Goal: Check status: Check status

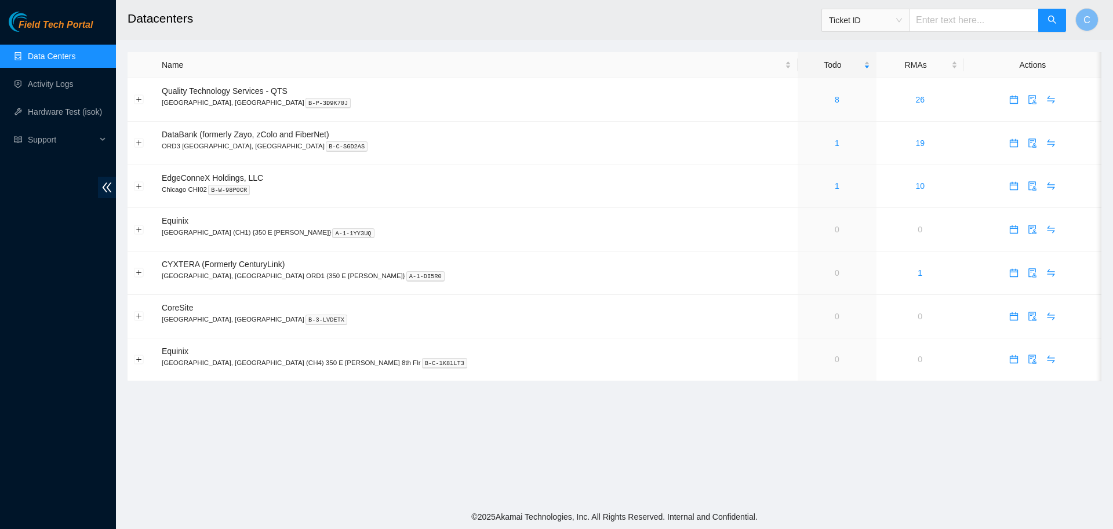
click at [941, 19] on input "text" at bounding box center [974, 20] width 130 height 23
paste input "T-B-V-5VOKVU8"
type input "T-B-V-5VOKVU8"
click at [1042, 28] on button "button" at bounding box center [1052, 20] width 28 height 23
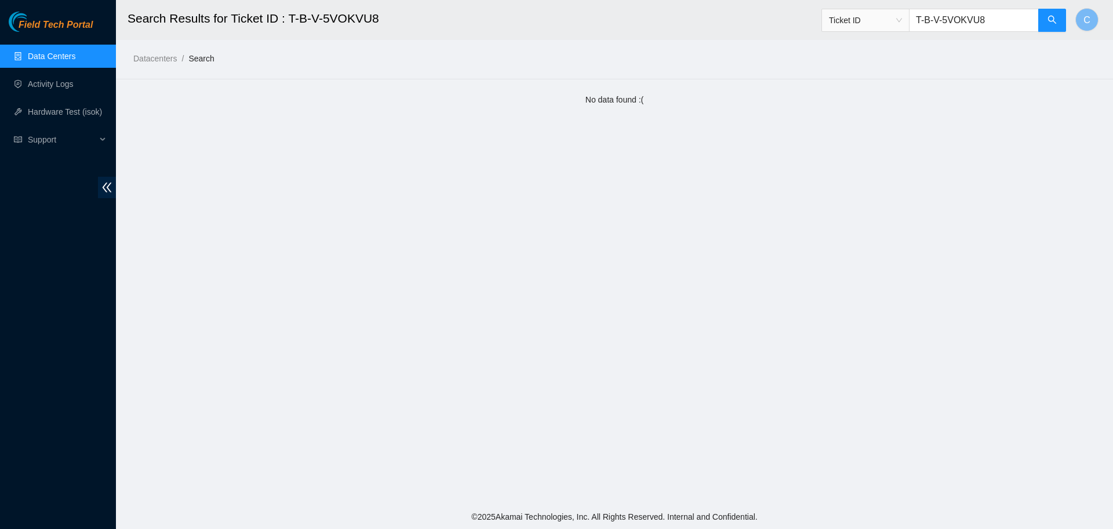
click at [949, 22] on input "T-B-V-5VOKVU8" at bounding box center [974, 20] width 130 height 23
click at [931, 10] on input "T-B-V5VOKVU8" at bounding box center [974, 20] width 130 height 23
type input "B-V-5VOKVU8"
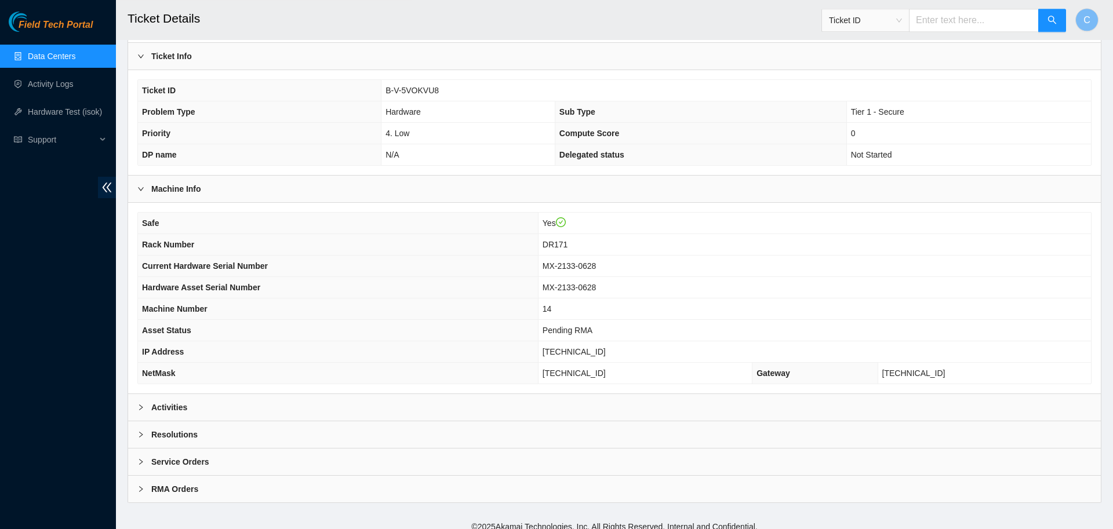
scroll to position [219, 0]
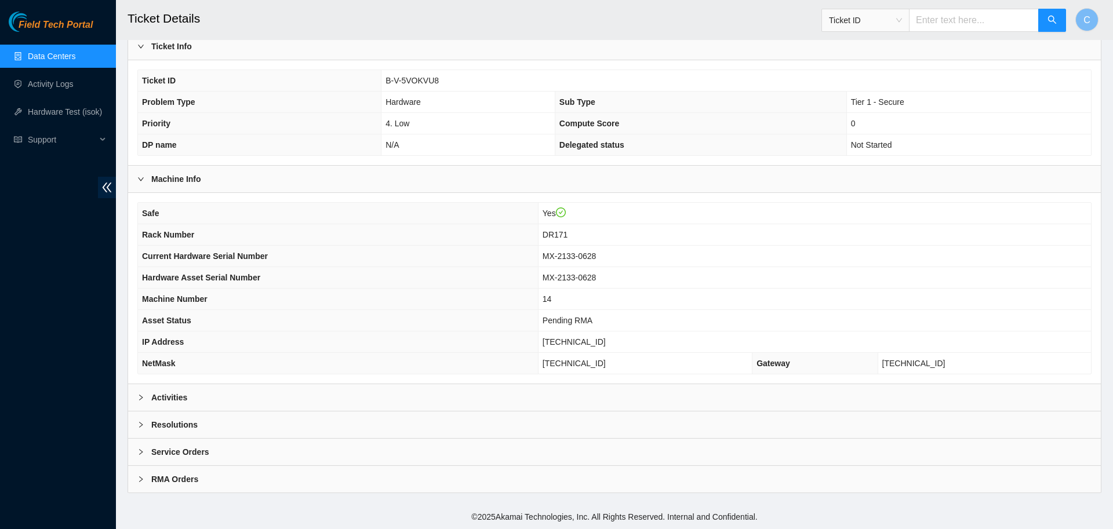
click at [201, 397] on div "Activities" at bounding box center [614, 397] width 973 height 27
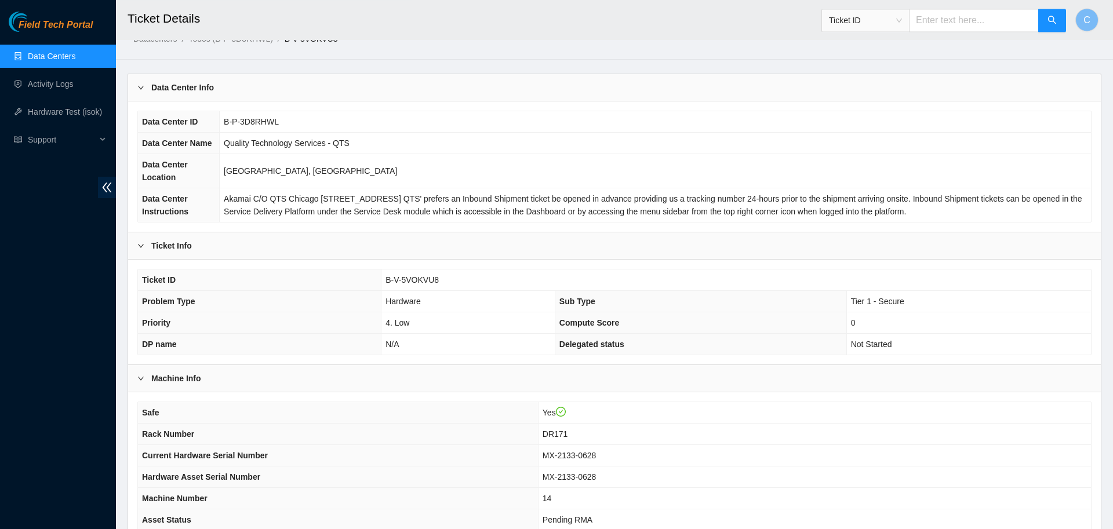
scroll to position [34, 0]
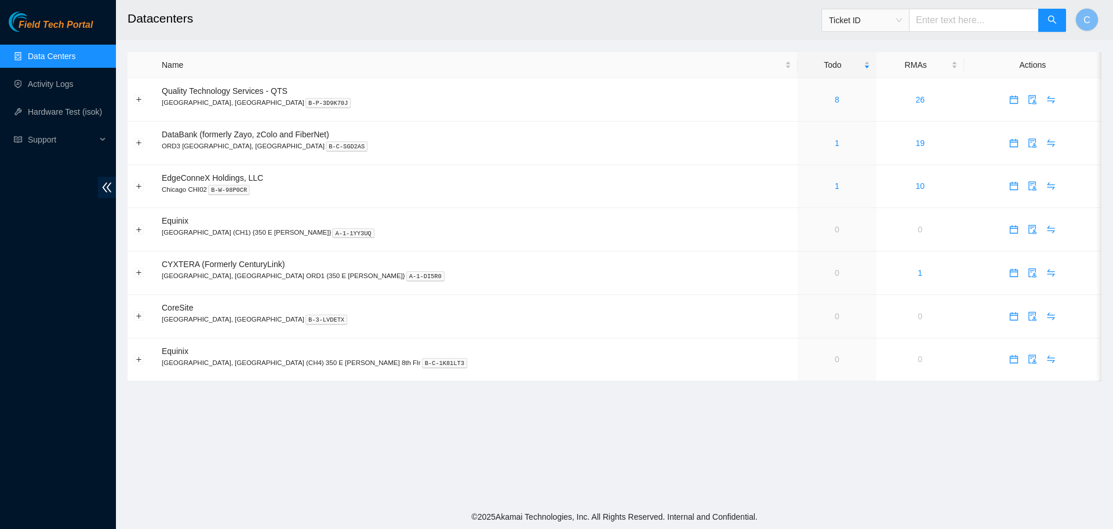
click at [935, 19] on input "text" at bounding box center [974, 20] width 130 height 23
paste input "T-B-V-5X9DNI5"
type input "T-B-V-5X9DNI5"
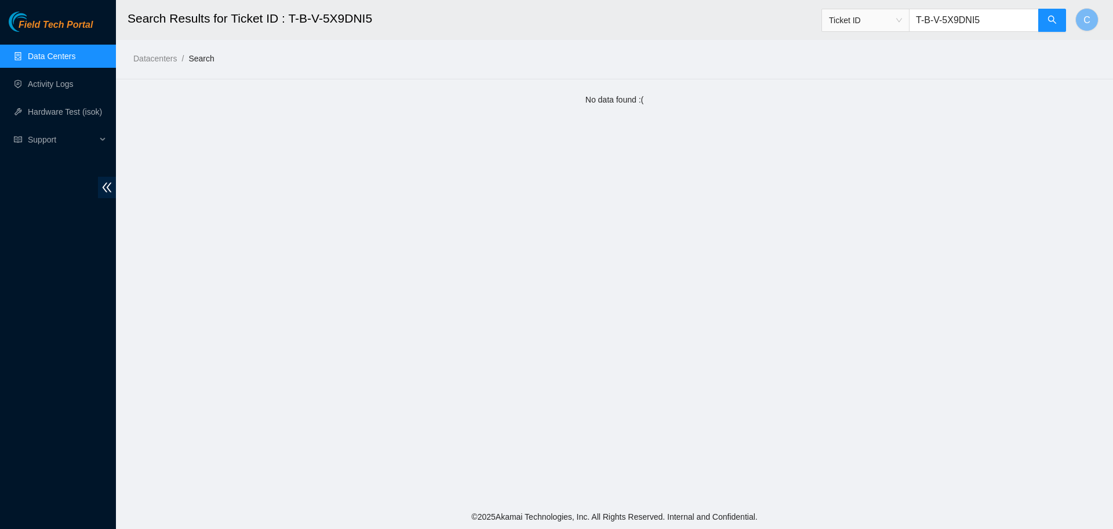
click at [934, 21] on input "T-B-V-5X9DNI5" at bounding box center [974, 20] width 130 height 23
type input "B-V-5X9DNI5"
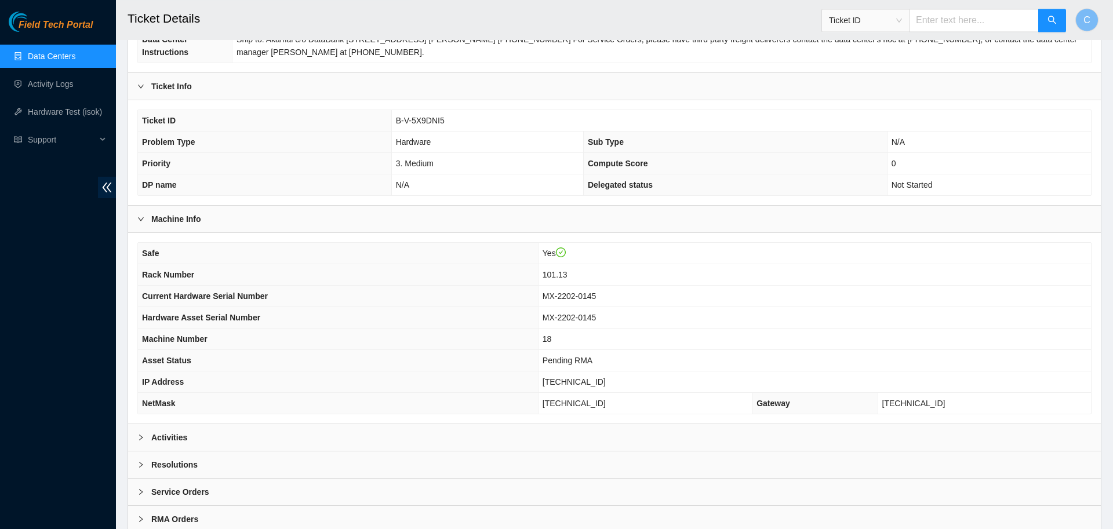
scroll to position [206, 0]
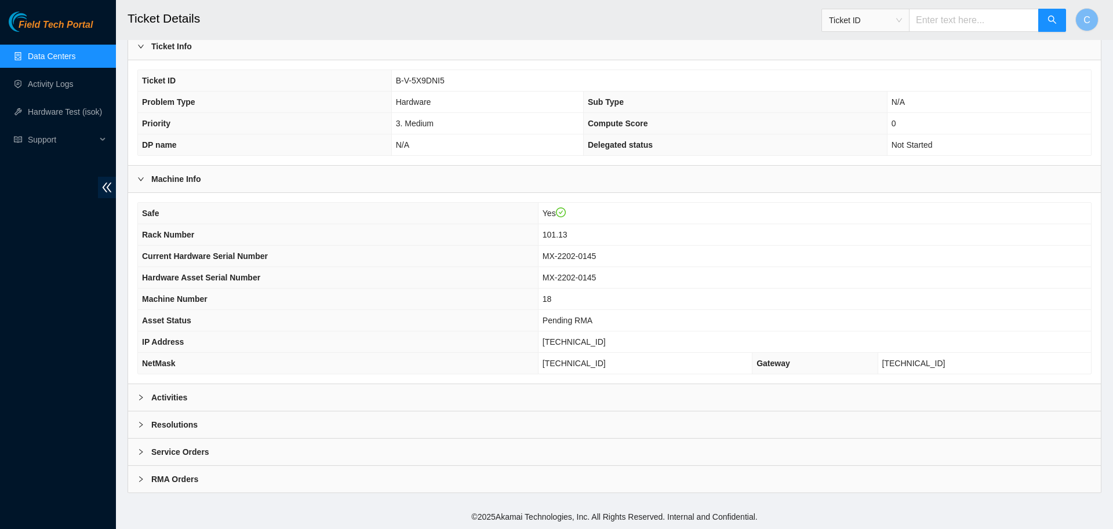
click at [496, 402] on div "Activities" at bounding box center [614, 397] width 973 height 27
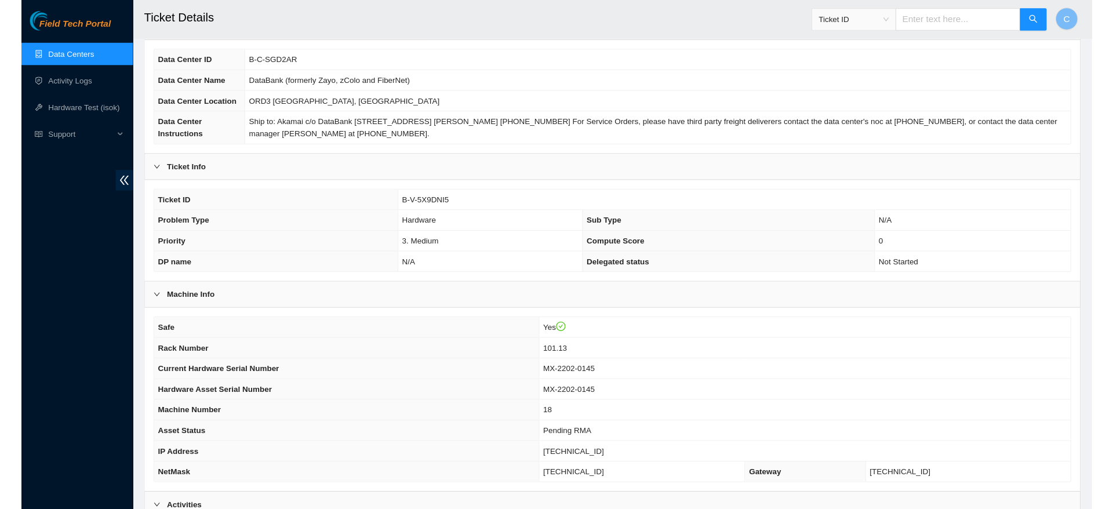
scroll to position [79, 0]
